Goal: Transaction & Acquisition: Purchase product/service

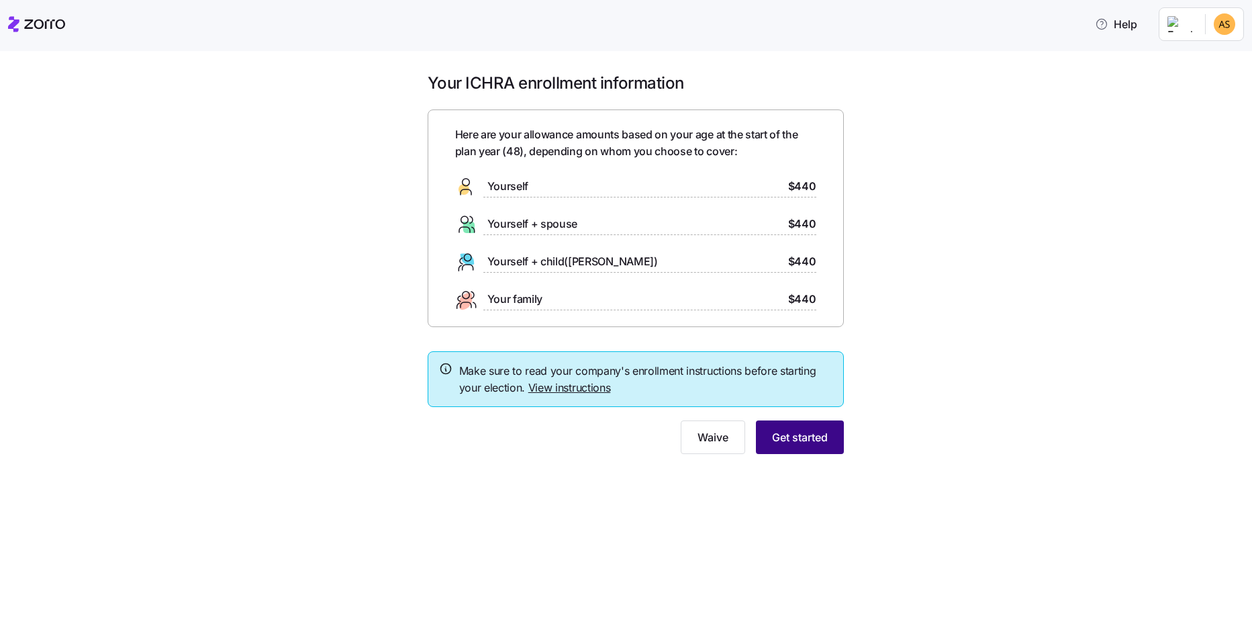
click at [804, 445] on span "Get started" at bounding box center [800, 437] width 56 height 16
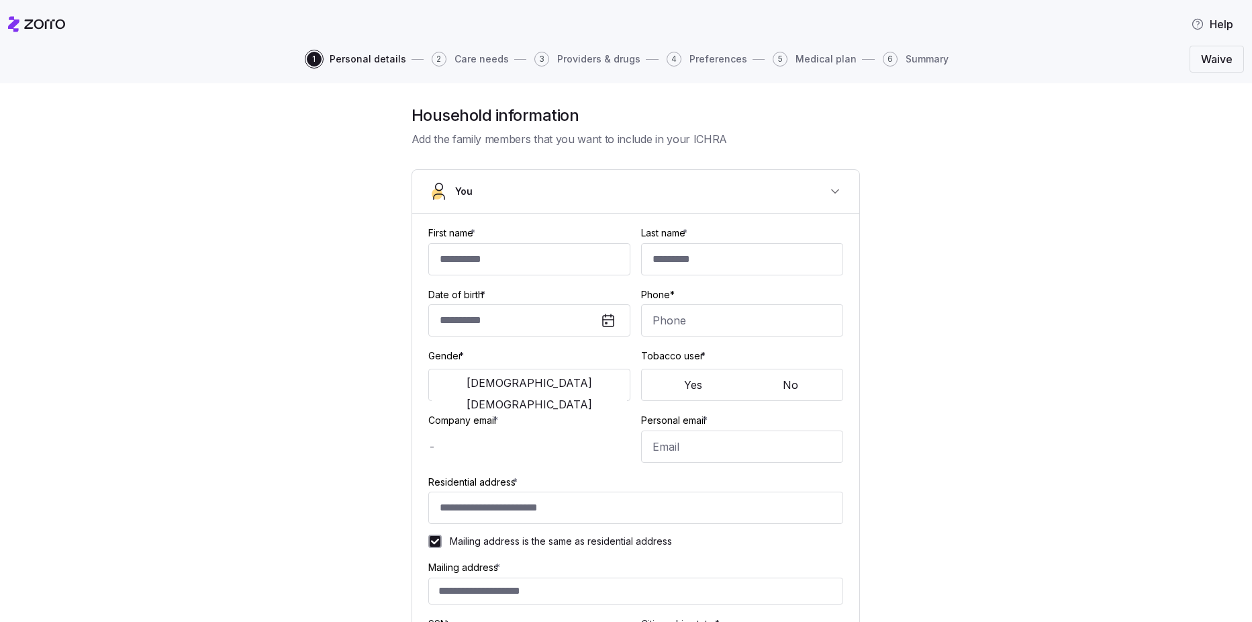
type input "******"
type input "**********"
type input "aschwanbeck@innvision.net"
type input "aas121325@gmail.com"
type input "**********"
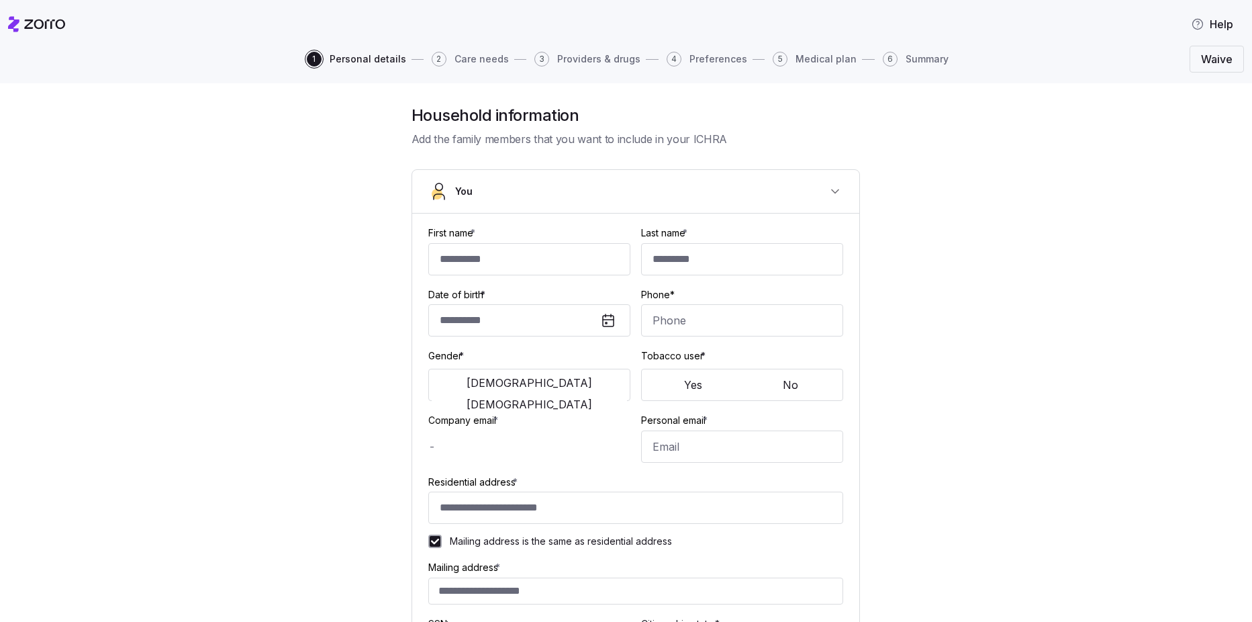
checkbox input "true"
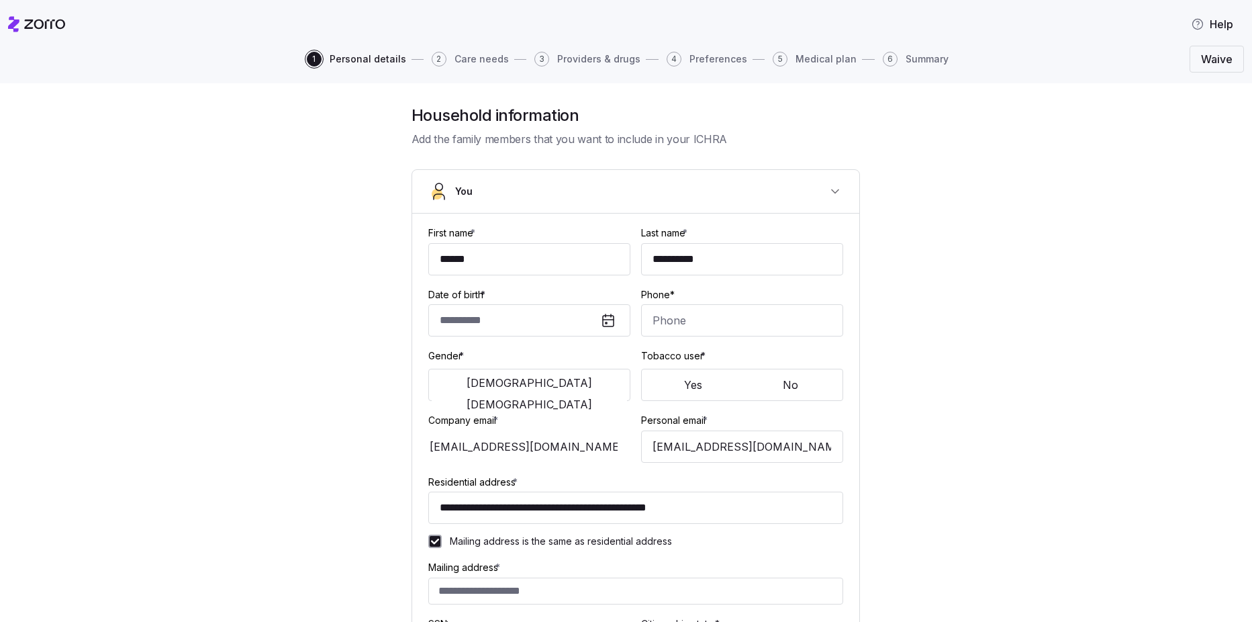
type input "**********"
type input "(678) 984-3794"
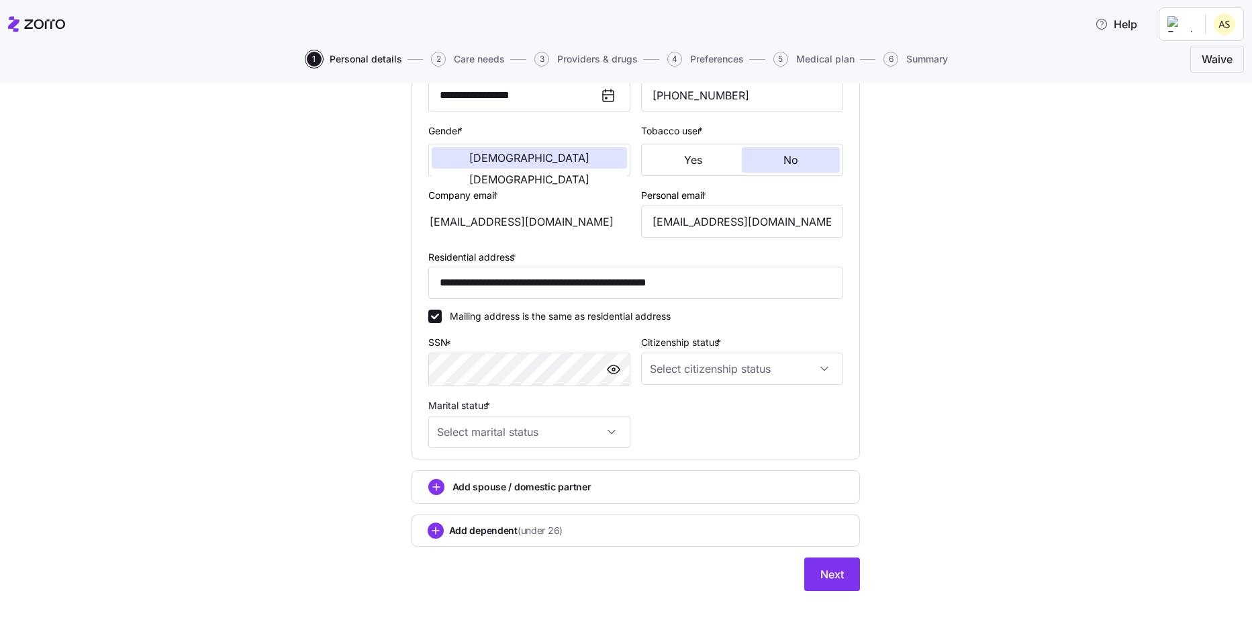
scroll to position [242, 0]
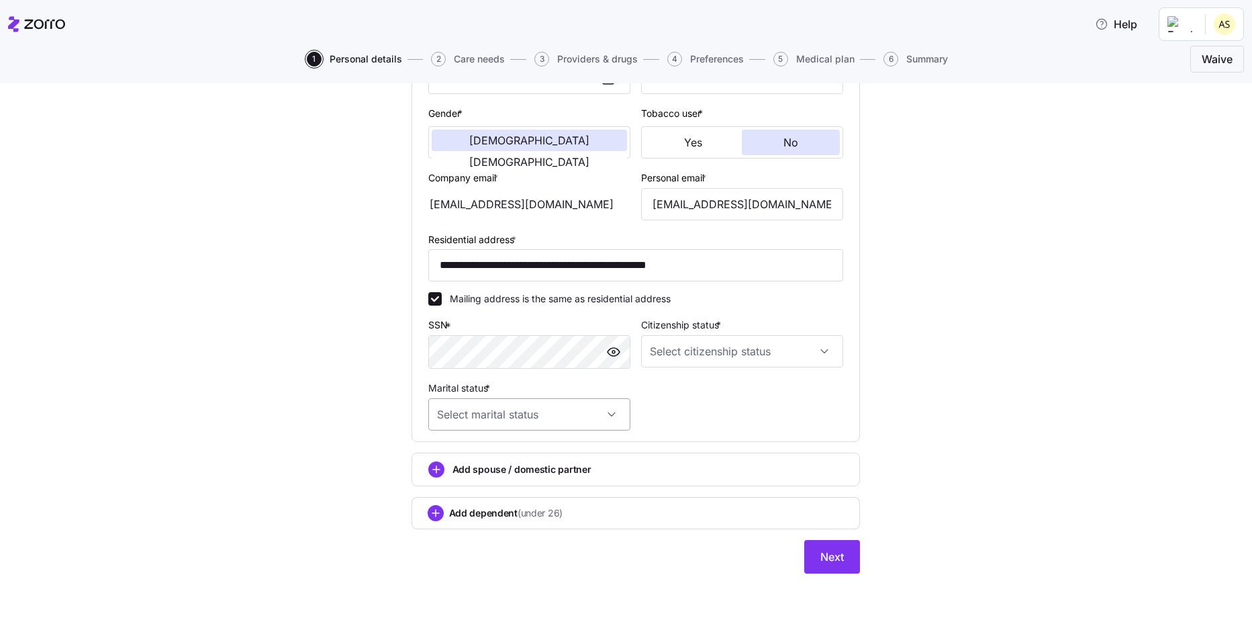
click at [604, 416] on input "Marital status *" at bounding box center [529, 414] width 202 height 32
click at [500, 479] on div "Married" at bounding box center [523, 483] width 191 height 28
type input "Married"
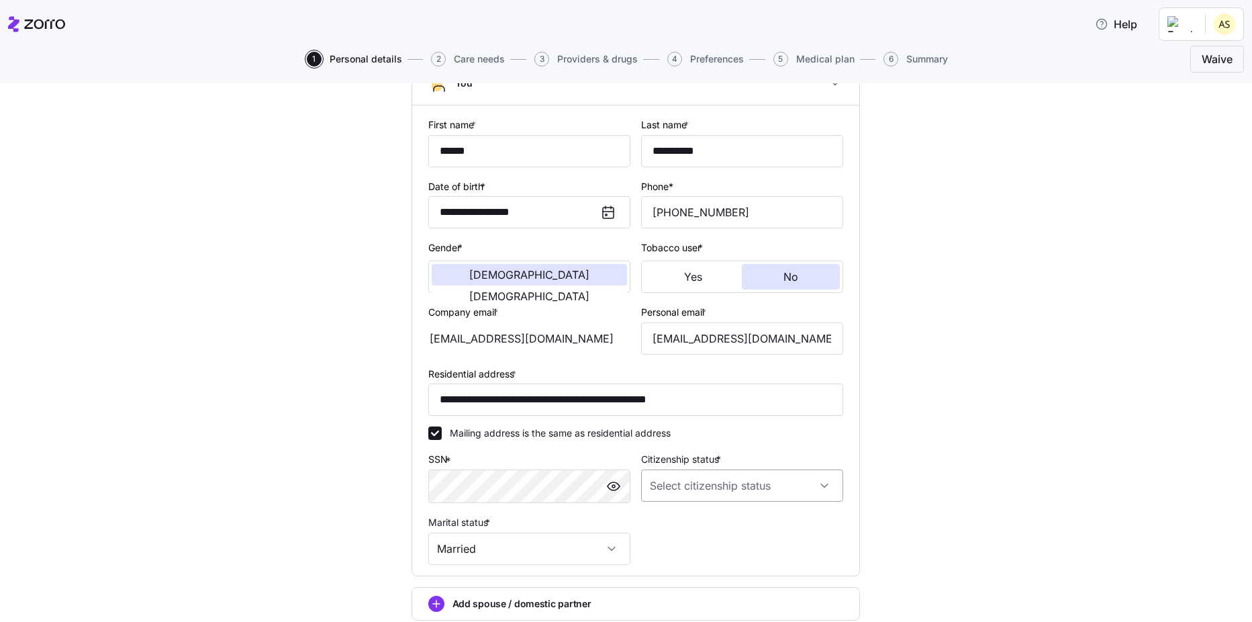
click at [823, 490] on input "Citizenship status *" at bounding box center [742, 485] width 202 height 32
click at [739, 530] on div "US citizen" at bounding box center [736, 526] width 191 height 28
type input "US citizen"
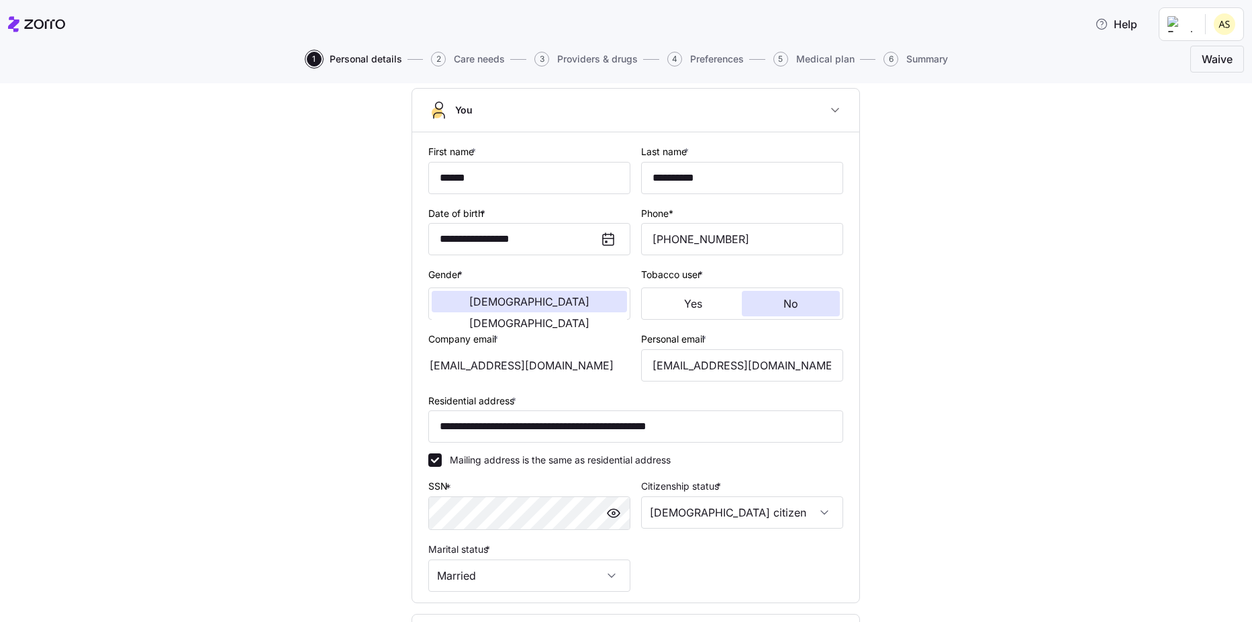
scroll to position [242, 0]
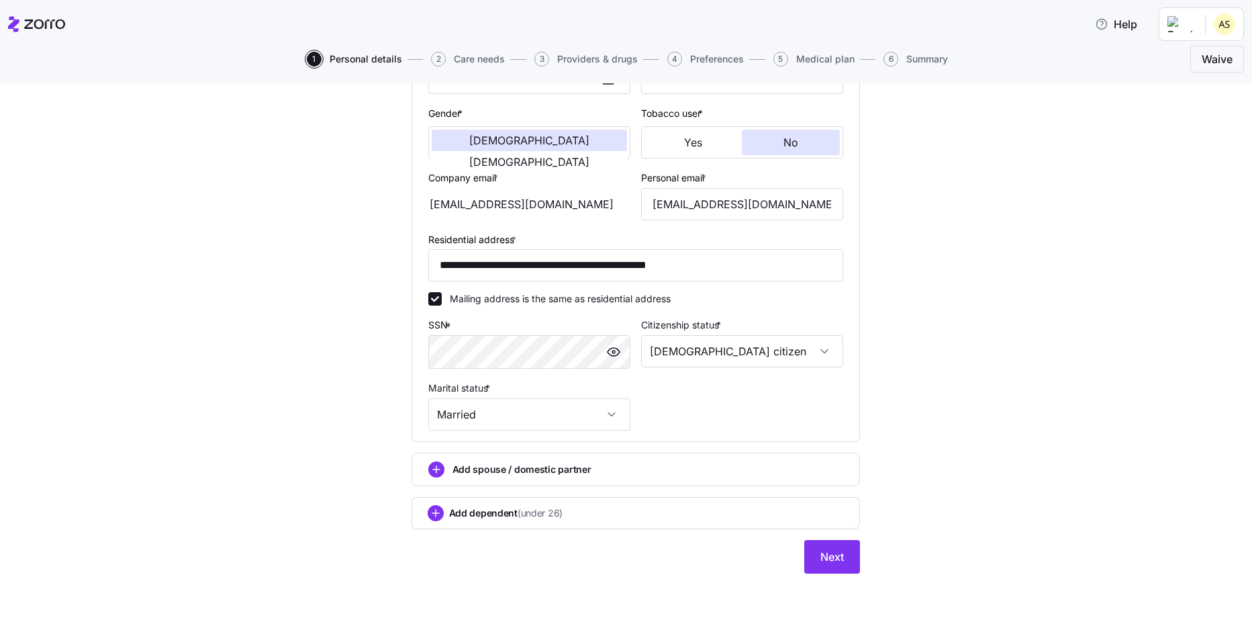
click at [839, 544] on button "Next" at bounding box center [832, 557] width 56 height 34
click at [821, 549] on span "Next" at bounding box center [833, 557] width 24 height 16
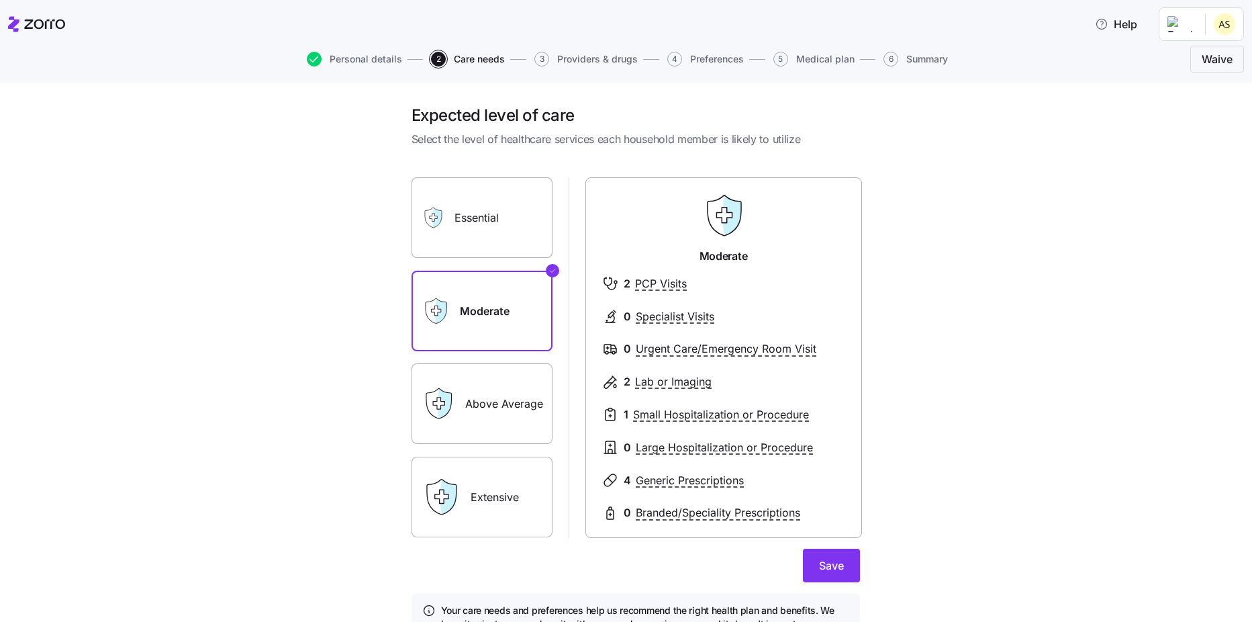
click at [478, 216] on label "Essential" at bounding box center [482, 217] width 141 height 81
click at [0, 0] on input "Essential" at bounding box center [0, 0] width 0 height 0
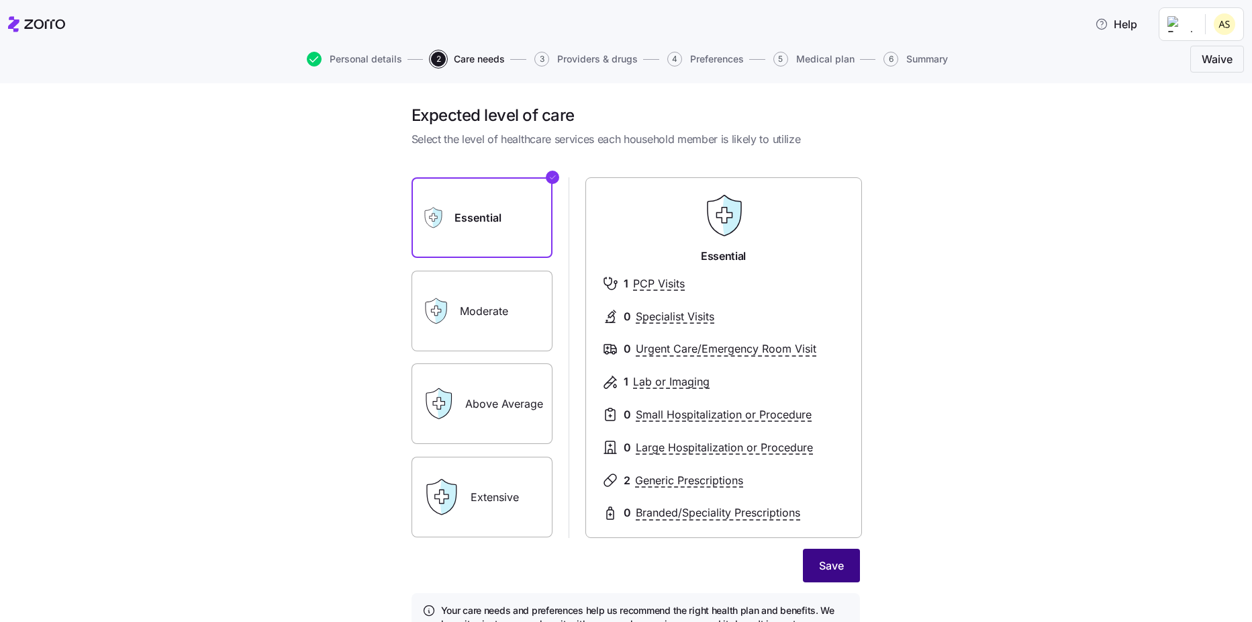
click at [819, 571] on span "Save" at bounding box center [831, 565] width 25 height 16
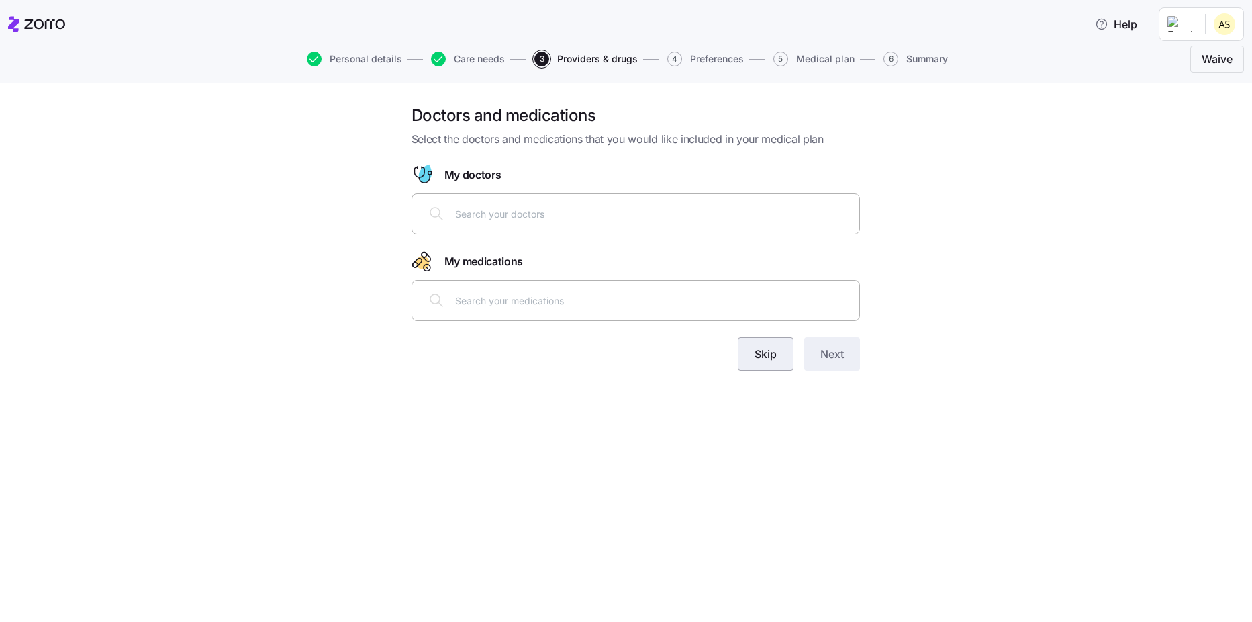
click at [768, 359] on span "Skip" at bounding box center [766, 354] width 22 height 16
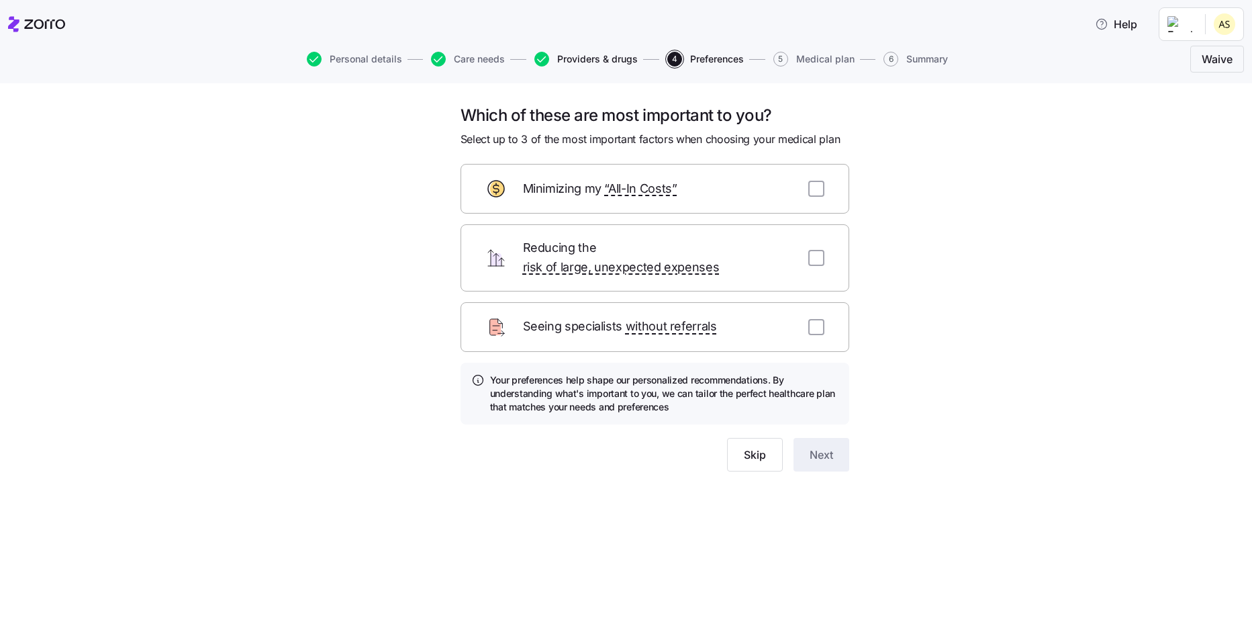
click at [563, 61] on span "Providers & drugs" at bounding box center [597, 58] width 81 height 9
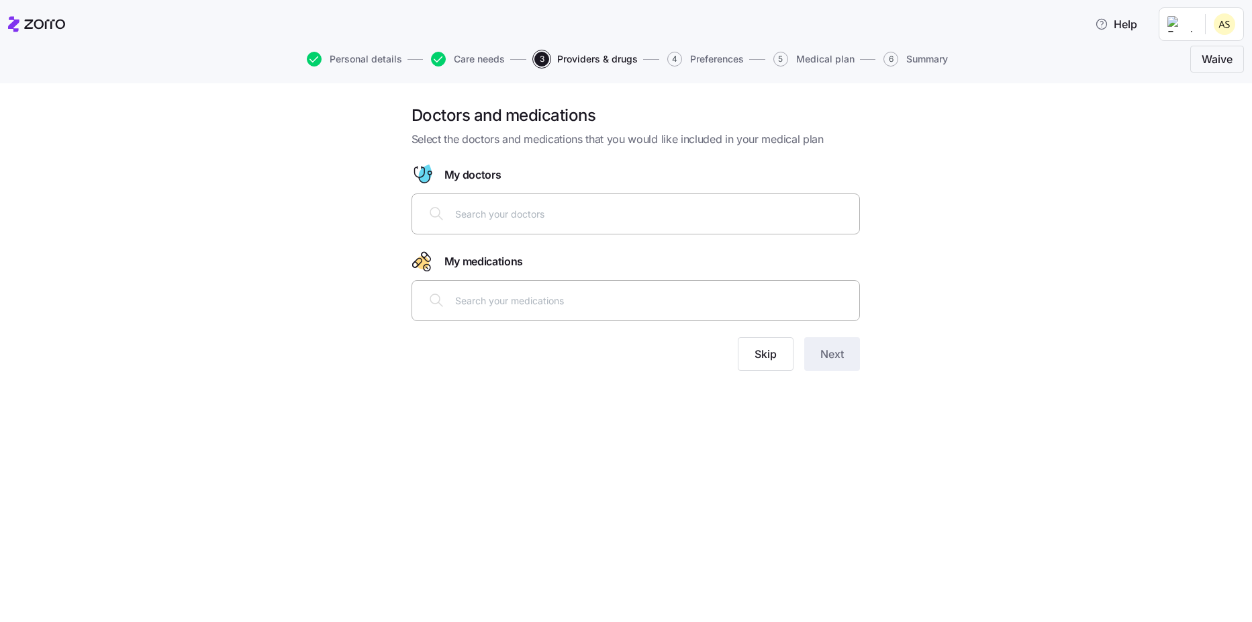
click at [582, 222] on div at bounding box center [635, 213] width 431 height 32
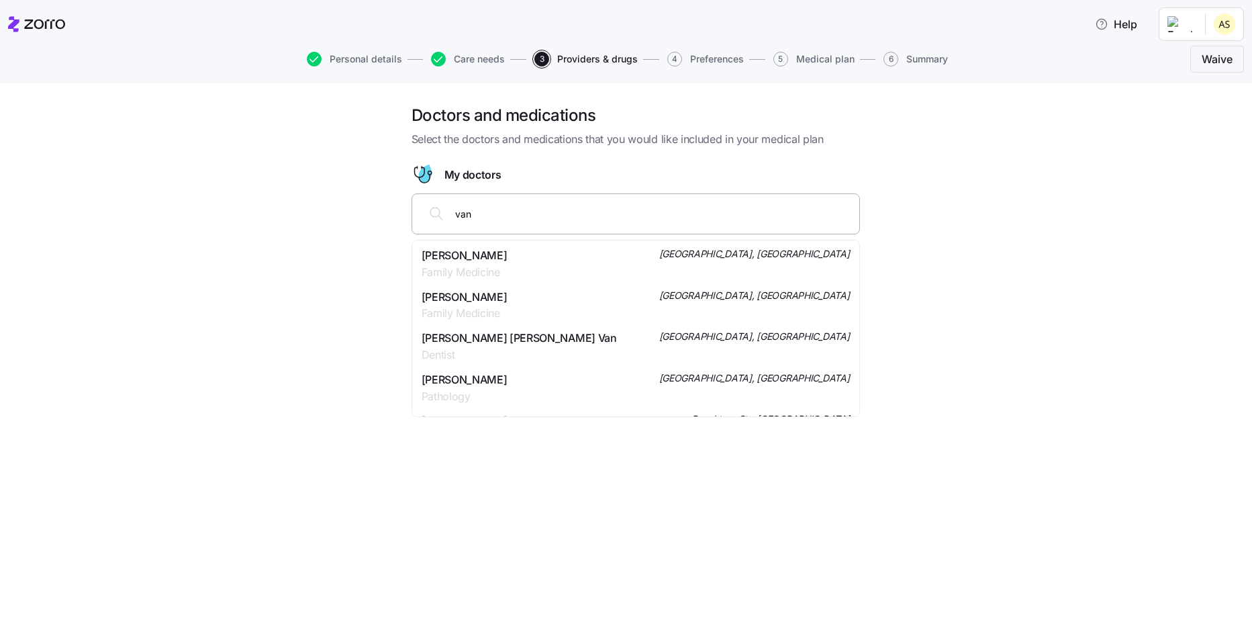
type input "van"
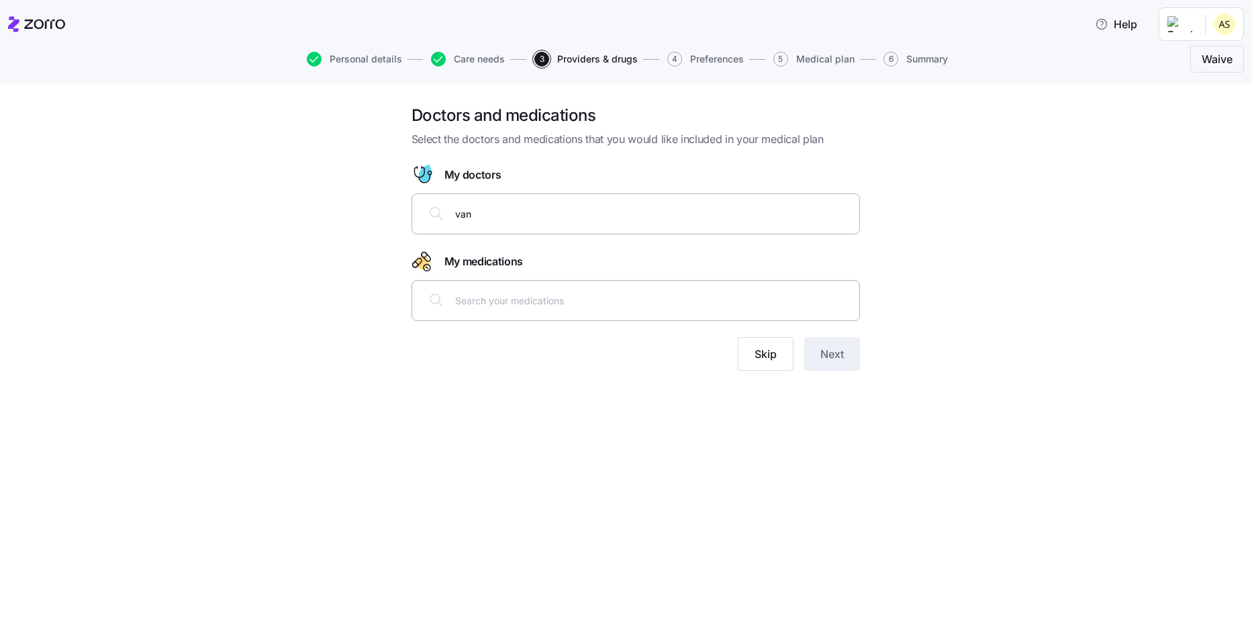
click at [968, 299] on div "Doctors and medications Select the doctors and medications that you would like …" at bounding box center [636, 246] width 1196 height 282
click at [778, 359] on button "Skip" at bounding box center [766, 354] width 56 height 34
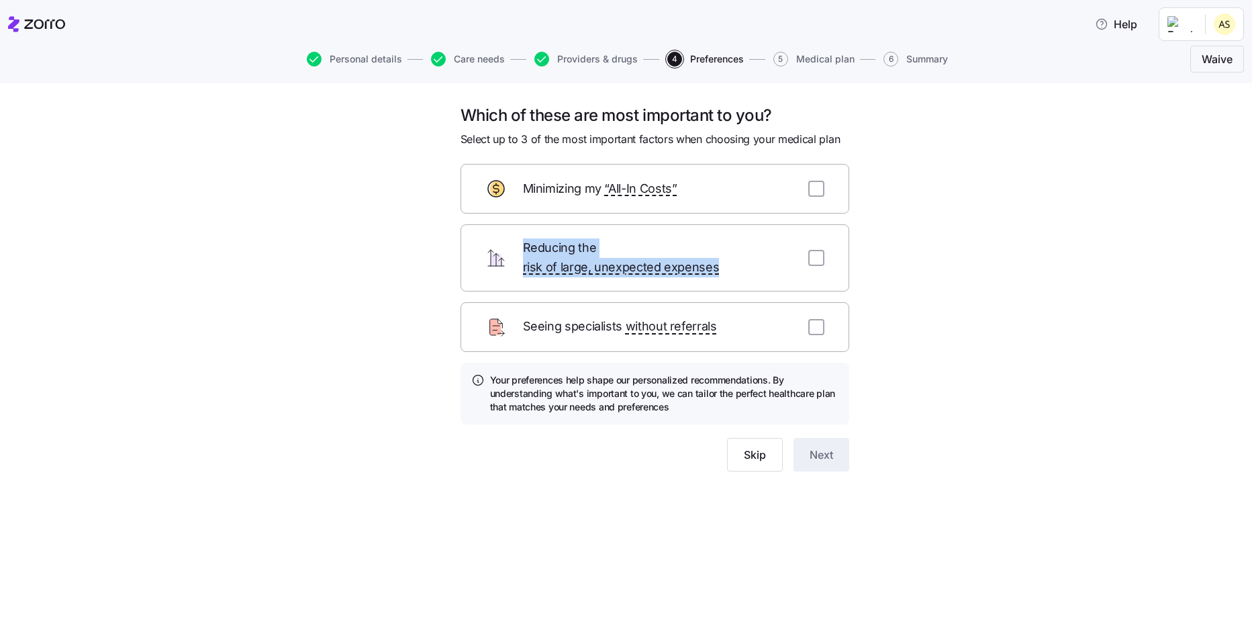
drag, startPoint x: 500, startPoint y: 308, endPoint x: 510, endPoint y: 252, distance: 56.8
click at [510, 252] on form "Minimizing my “All-In Costs” Reducing the risk of large, unexpected expenses Se…" at bounding box center [655, 318] width 389 height 308
drag, startPoint x: 510, startPoint y: 252, endPoint x: 500, endPoint y: 248, distance: 10.8
click at [500, 253] on icon at bounding box center [496, 259] width 11 height 13
click at [823, 187] on input "checkbox" at bounding box center [816, 189] width 16 height 16
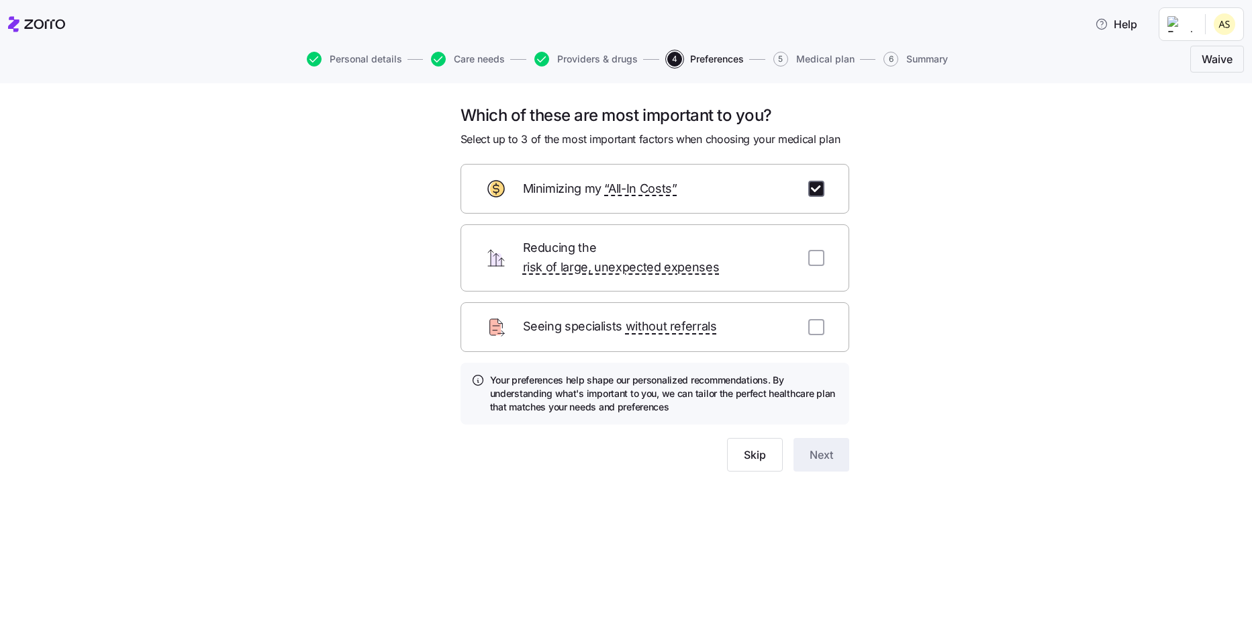
checkbox input "true"
click at [819, 254] on input "checkbox" at bounding box center [816, 258] width 16 height 16
checkbox input "true"
click at [815, 319] on input "checkbox" at bounding box center [816, 327] width 16 height 16
checkbox input "true"
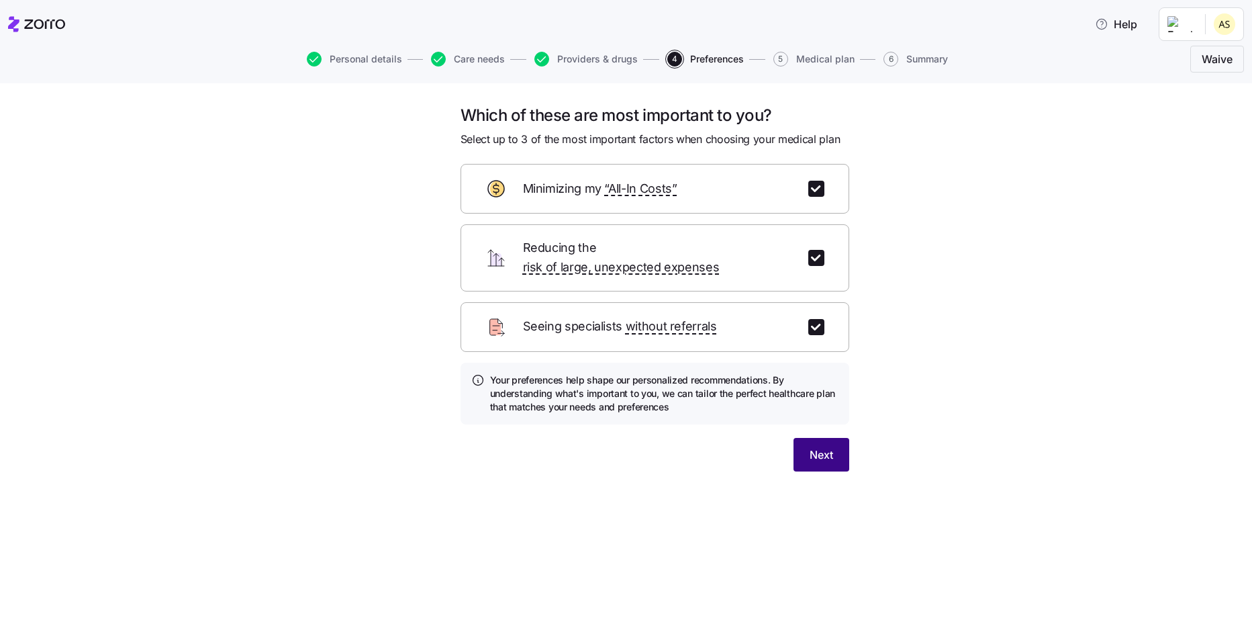
click at [823, 447] on span "Next" at bounding box center [822, 455] width 24 height 16
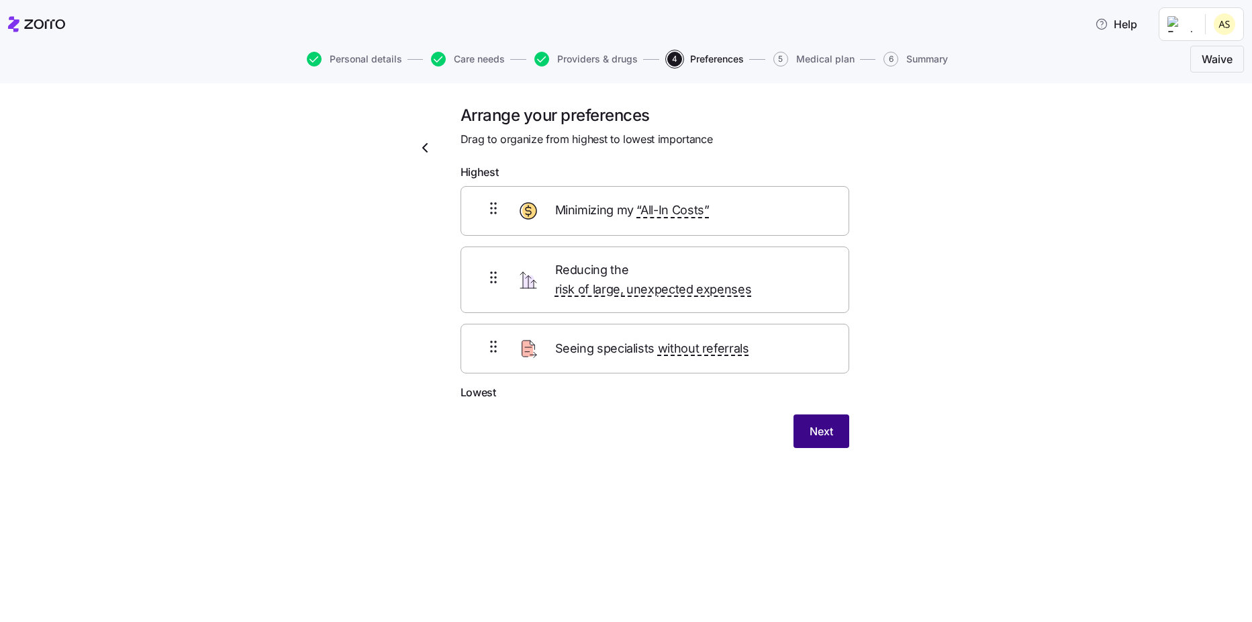
click at [831, 423] on span "Next" at bounding box center [822, 431] width 24 height 16
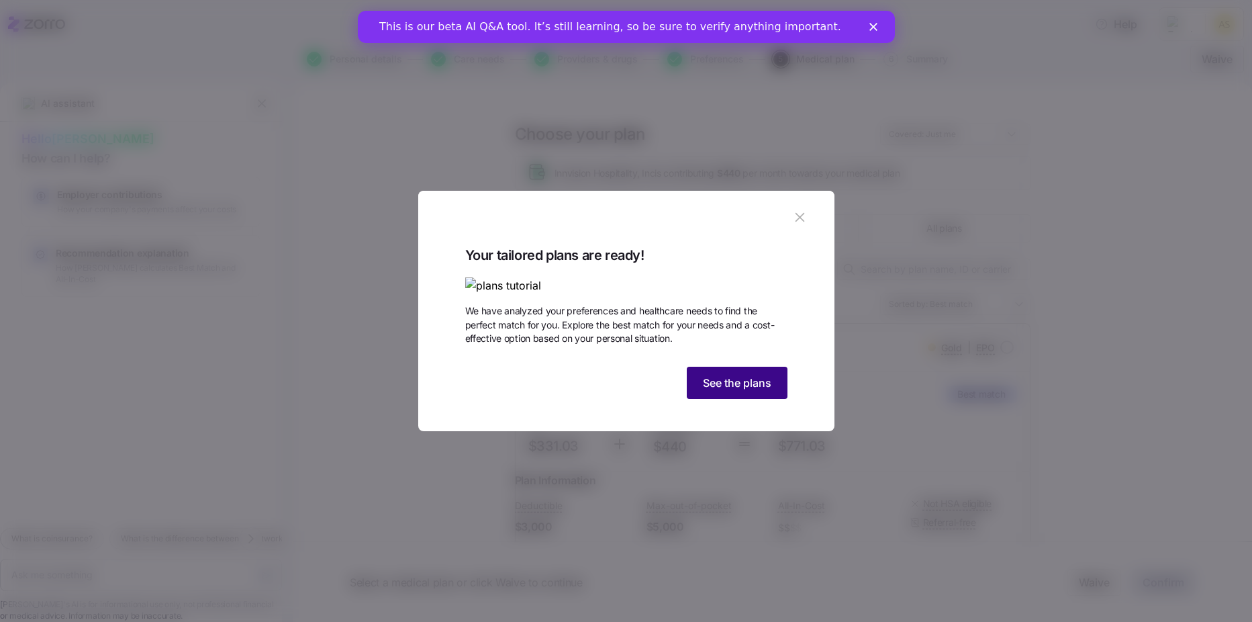
click at [734, 391] on span "See the plans" at bounding box center [737, 383] width 68 height 16
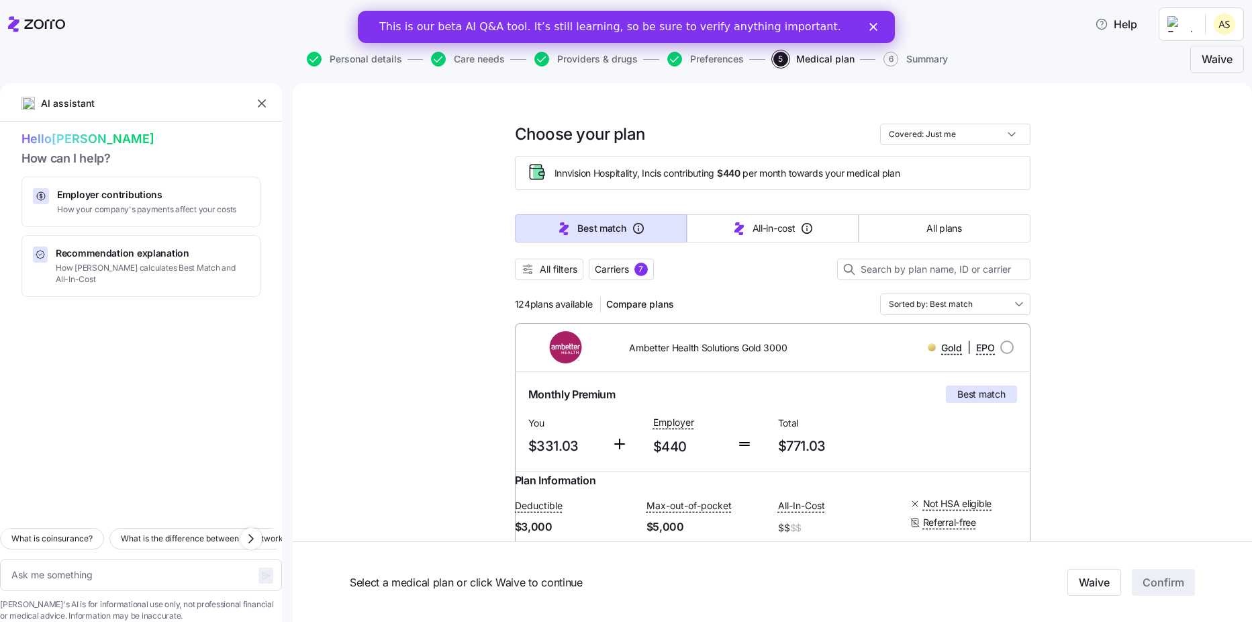
click at [876, 23] on icon "Close" at bounding box center [873, 27] width 8 height 8
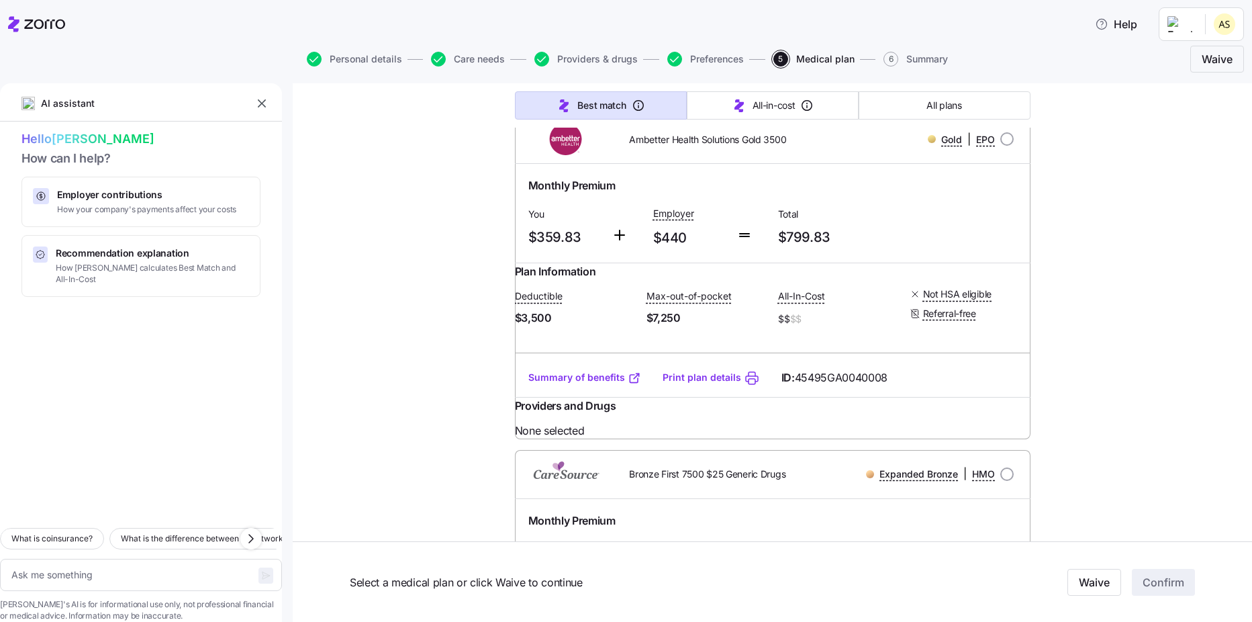
scroll to position [7386, 0]
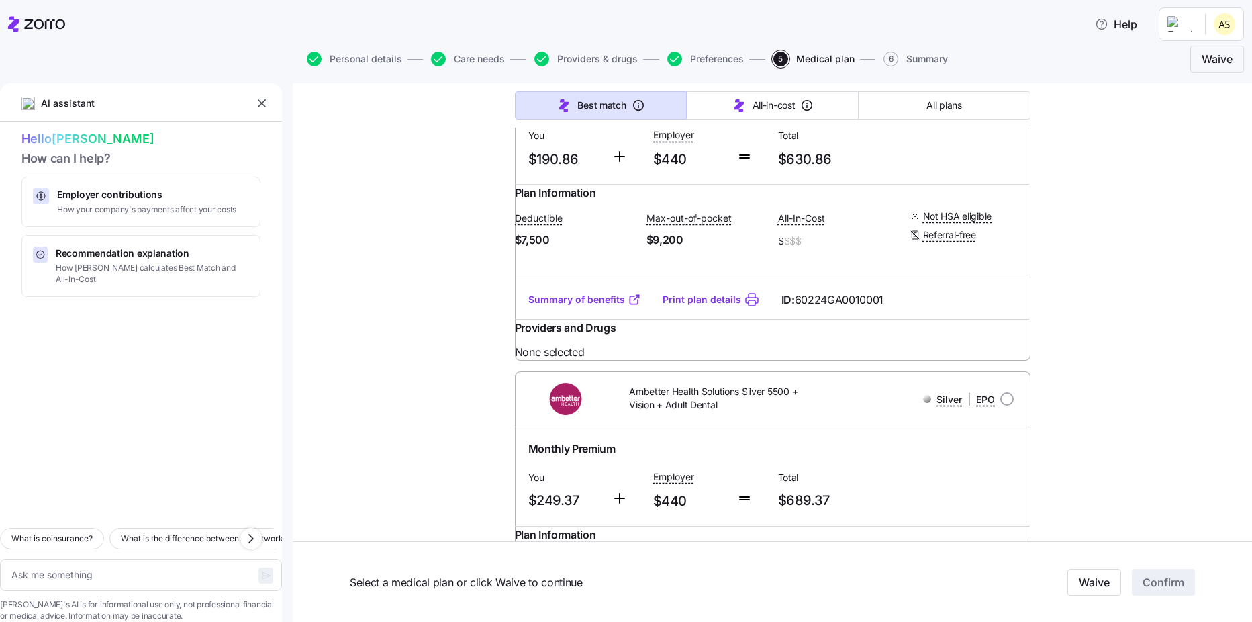
type textarea "x"
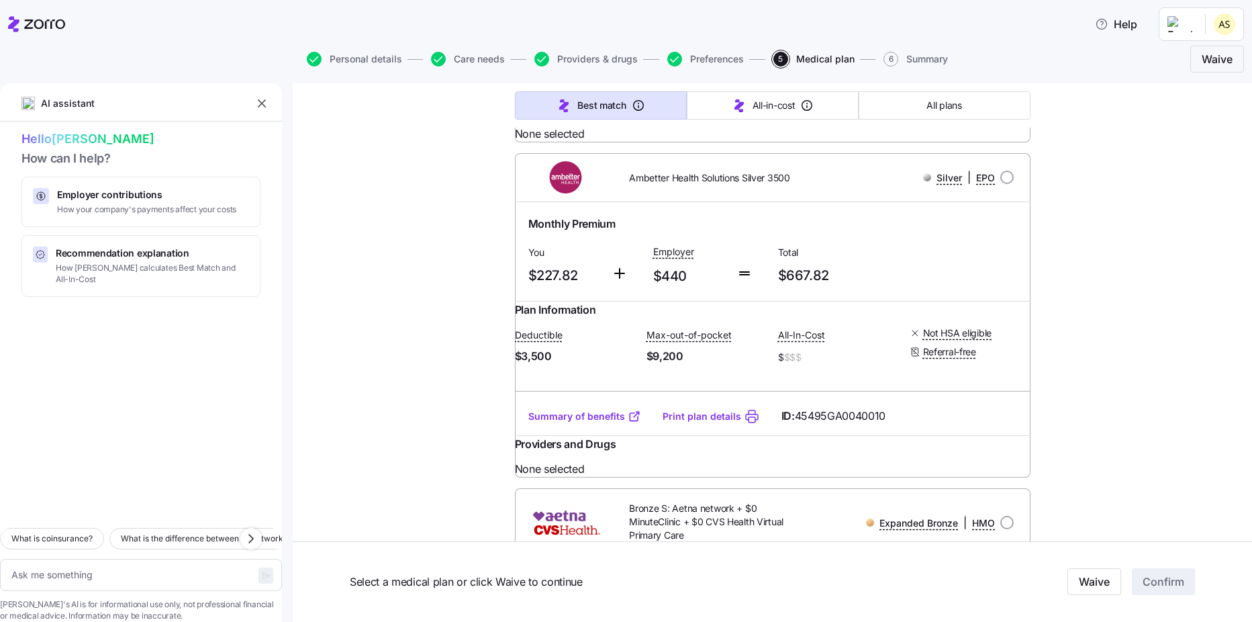
scroll to position [8931, 0]
